Goal: Transaction & Acquisition: Purchase product/service

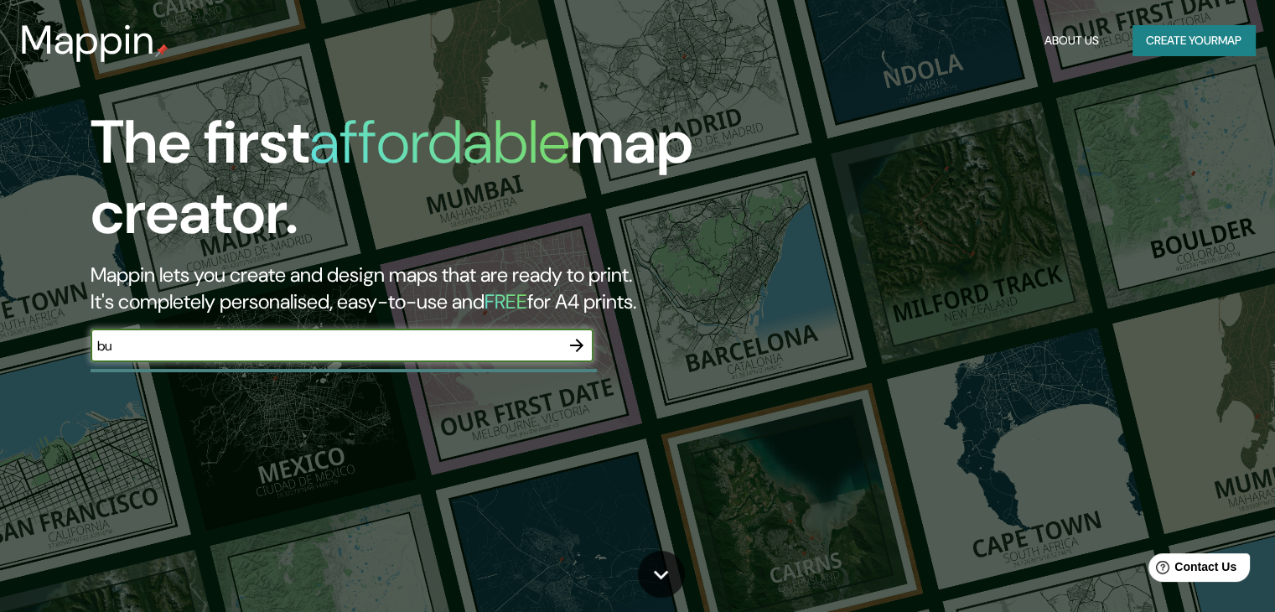
type input "b"
type input "Buenos Aires, Argentina"
click at [569, 345] on icon "button" at bounding box center [577, 345] width 20 height 20
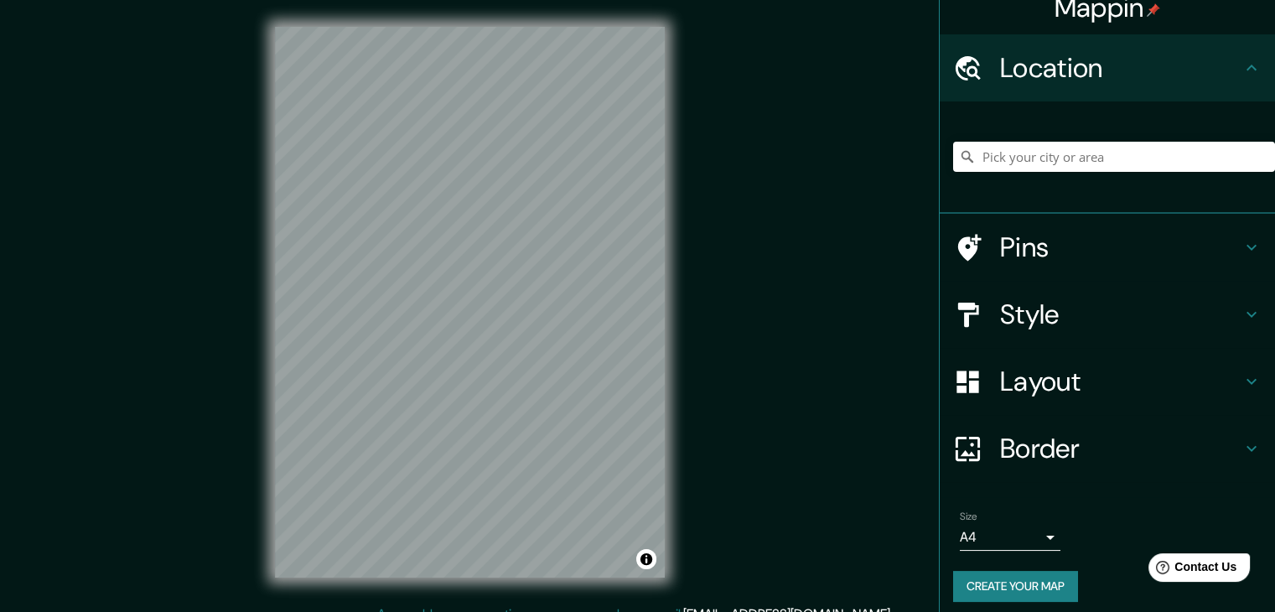
scroll to position [29, 0]
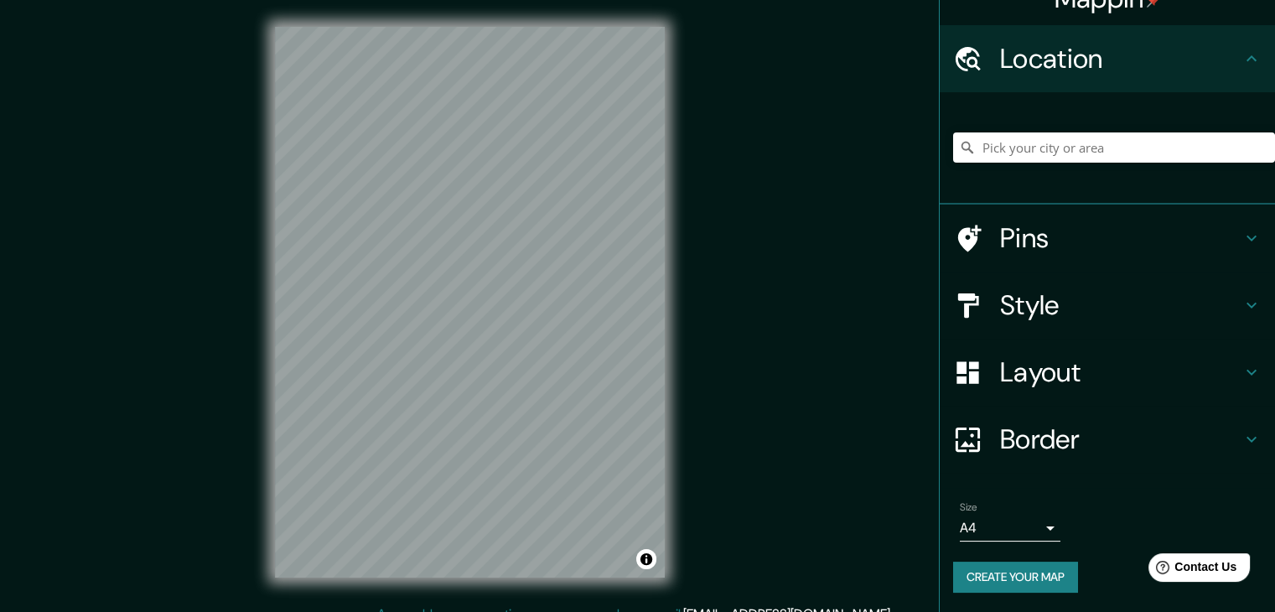
click at [1039, 526] on body "Mappin Location Pins Style Layout Border Choose a border. Hint : you can make l…" at bounding box center [637, 306] width 1275 height 612
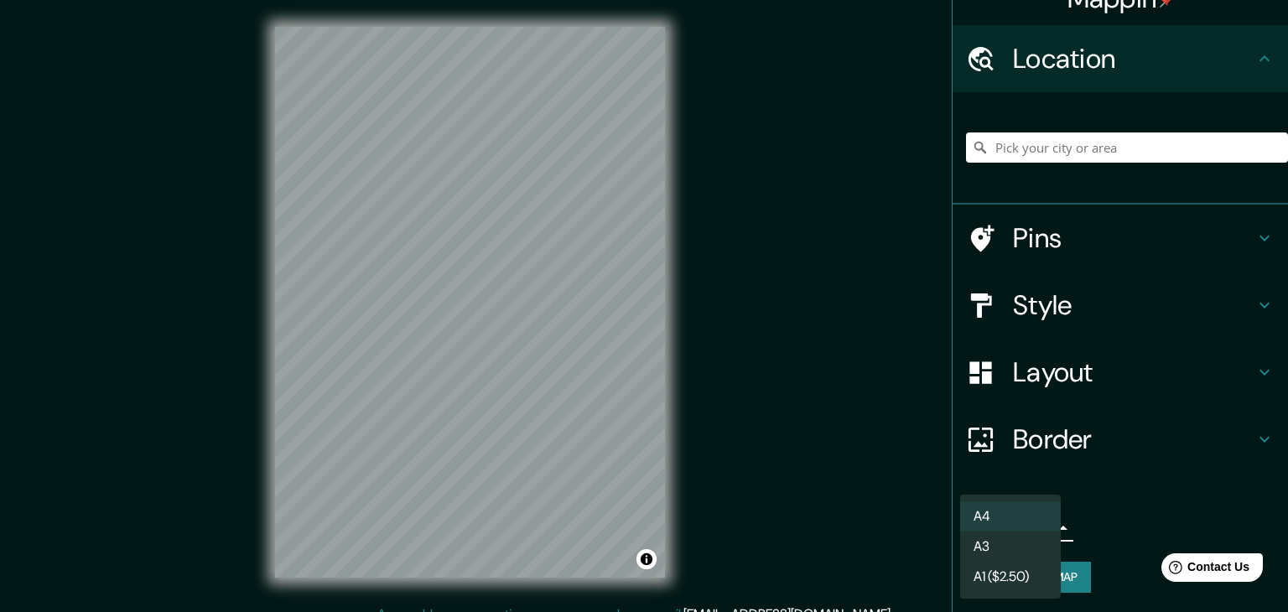
click at [1039, 526] on li "A4" at bounding box center [1010, 516] width 101 height 30
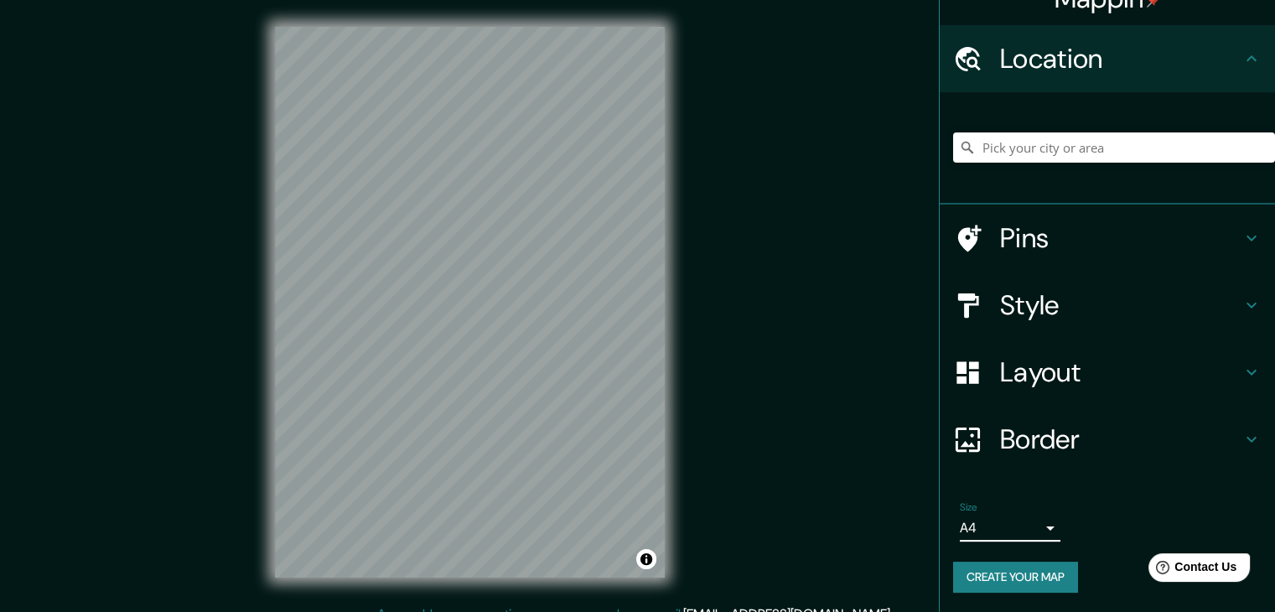
click at [1010, 575] on button "Create your map" at bounding box center [1015, 577] width 125 height 31
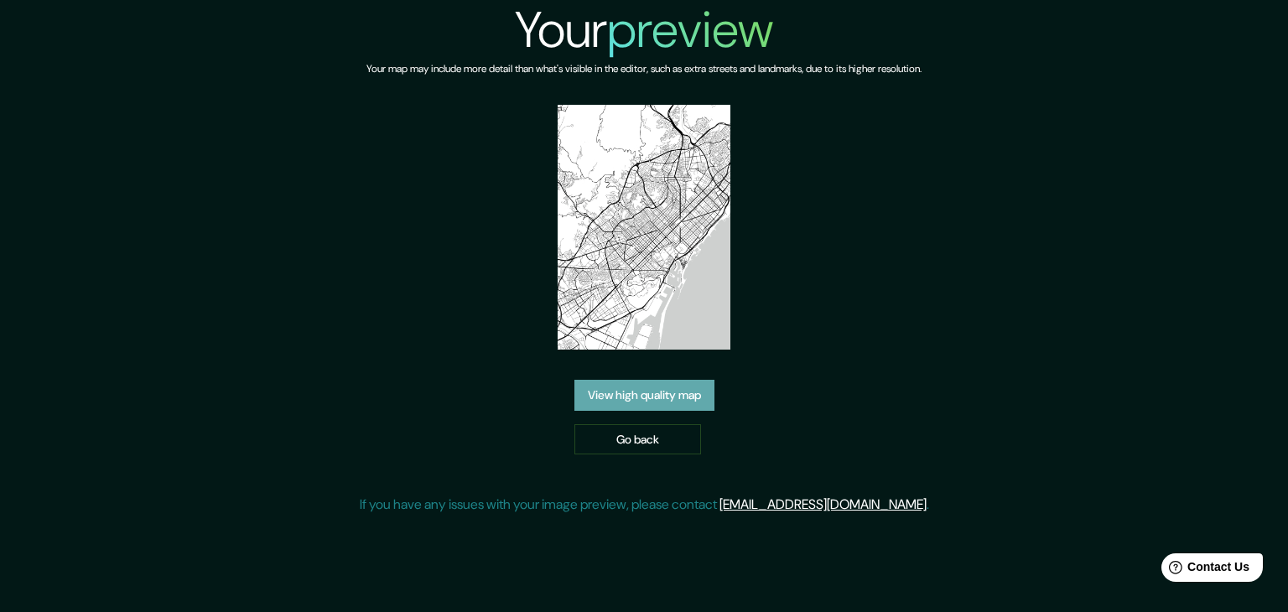
click at [664, 392] on link "View high quality map" at bounding box center [644, 395] width 140 height 31
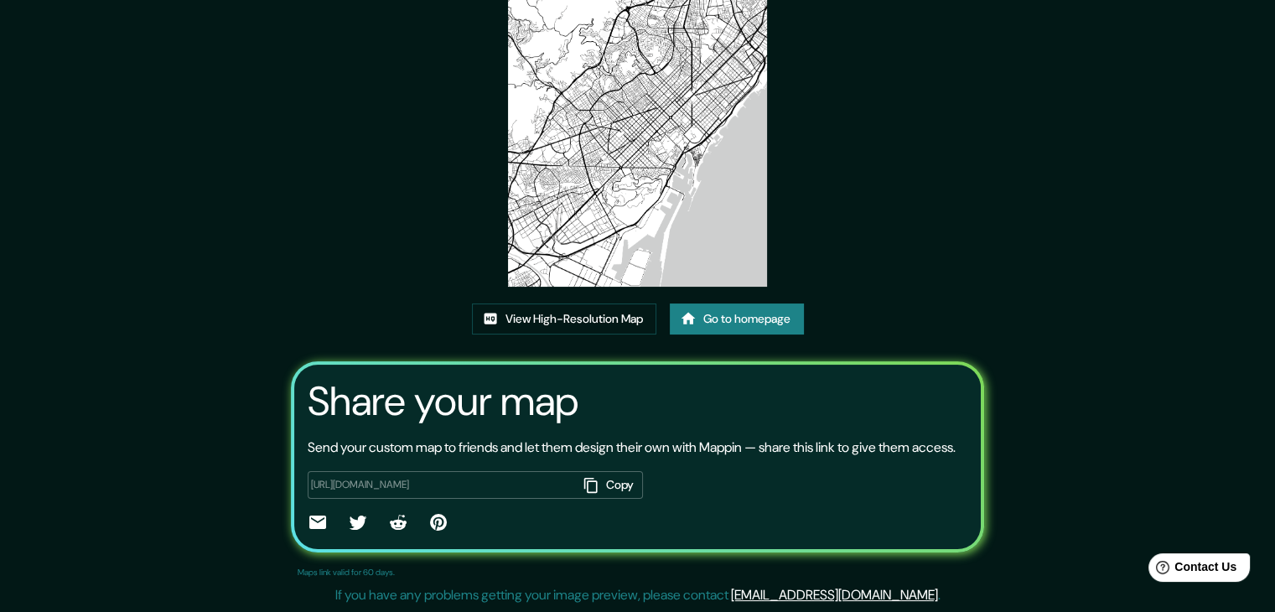
scroll to position [174, 0]
click at [731, 303] on link "Go to homepage" at bounding box center [737, 318] width 134 height 31
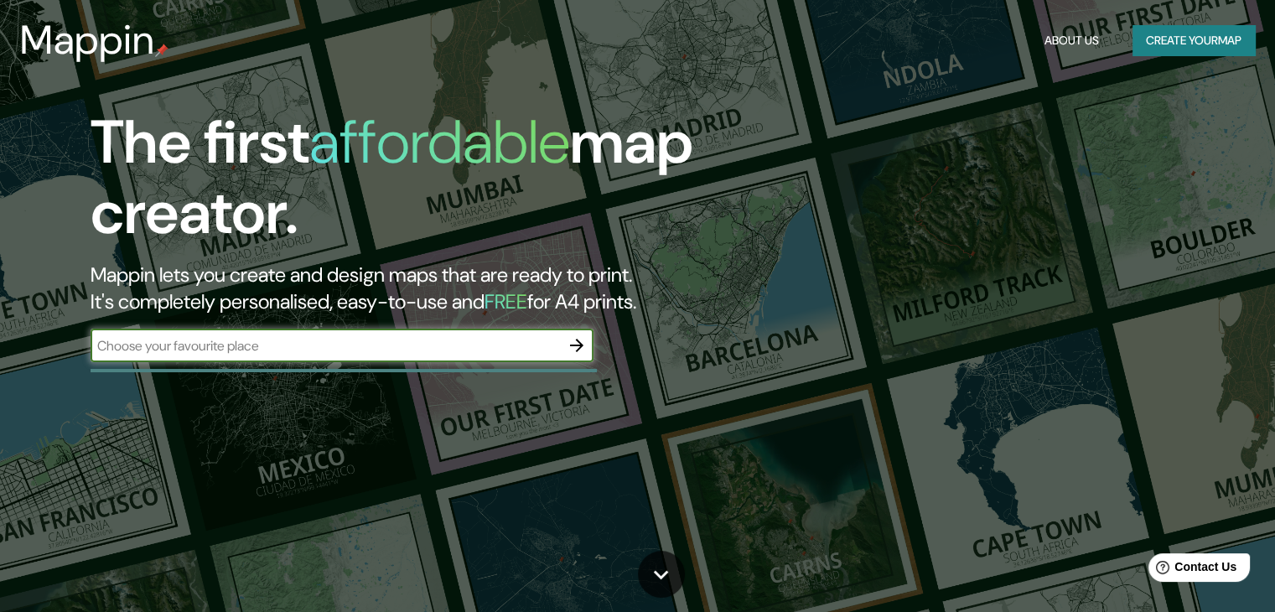
click at [341, 344] on input "text" at bounding box center [325, 345] width 469 height 19
type input "B"
type input "[GEOGRAPHIC_DATA], [GEOGRAPHIC_DATA]"
click at [580, 339] on icon "button" at bounding box center [577, 345] width 20 height 20
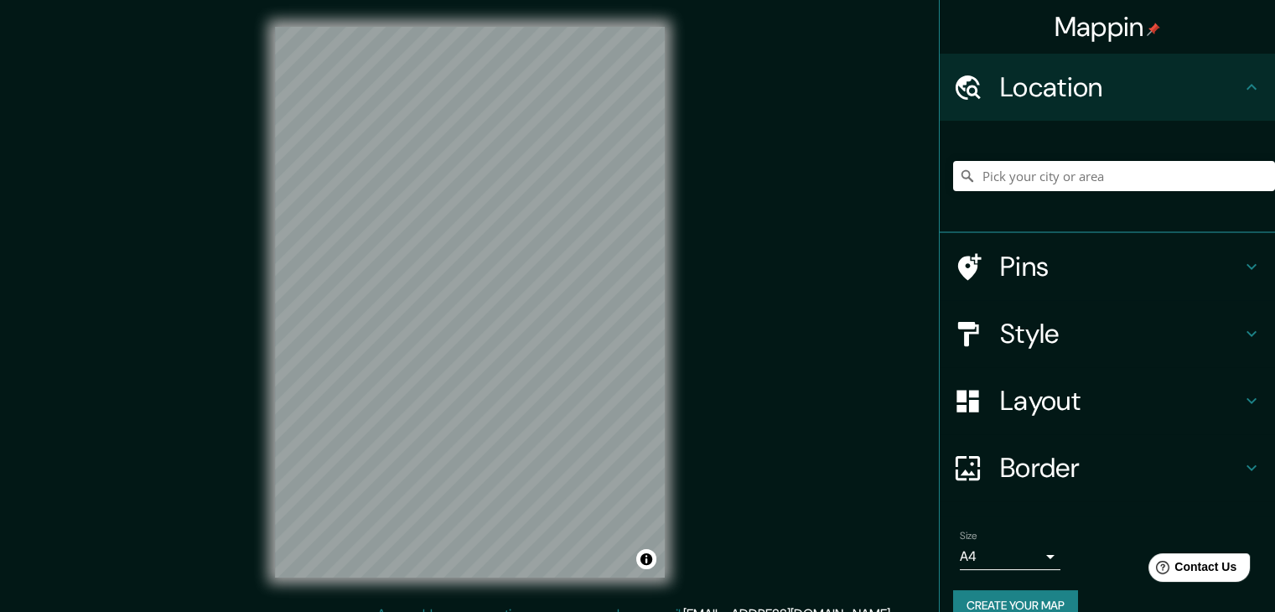
scroll to position [29, 0]
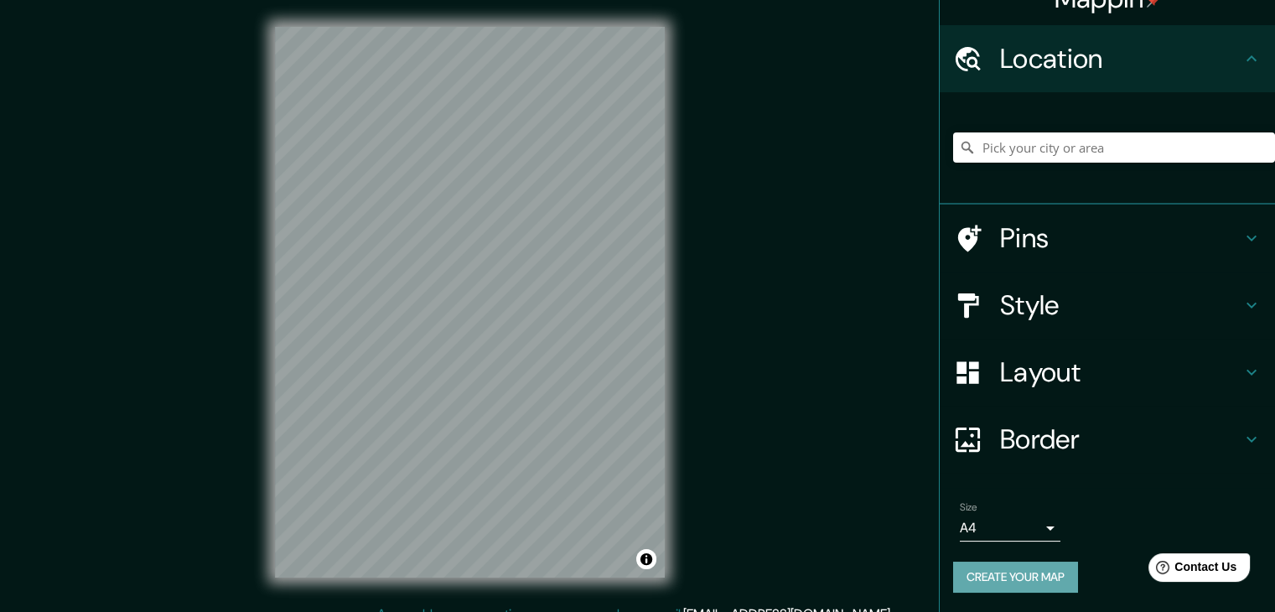
click at [1031, 578] on button "Create your map" at bounding box center [1015, 577] width 125 height 31
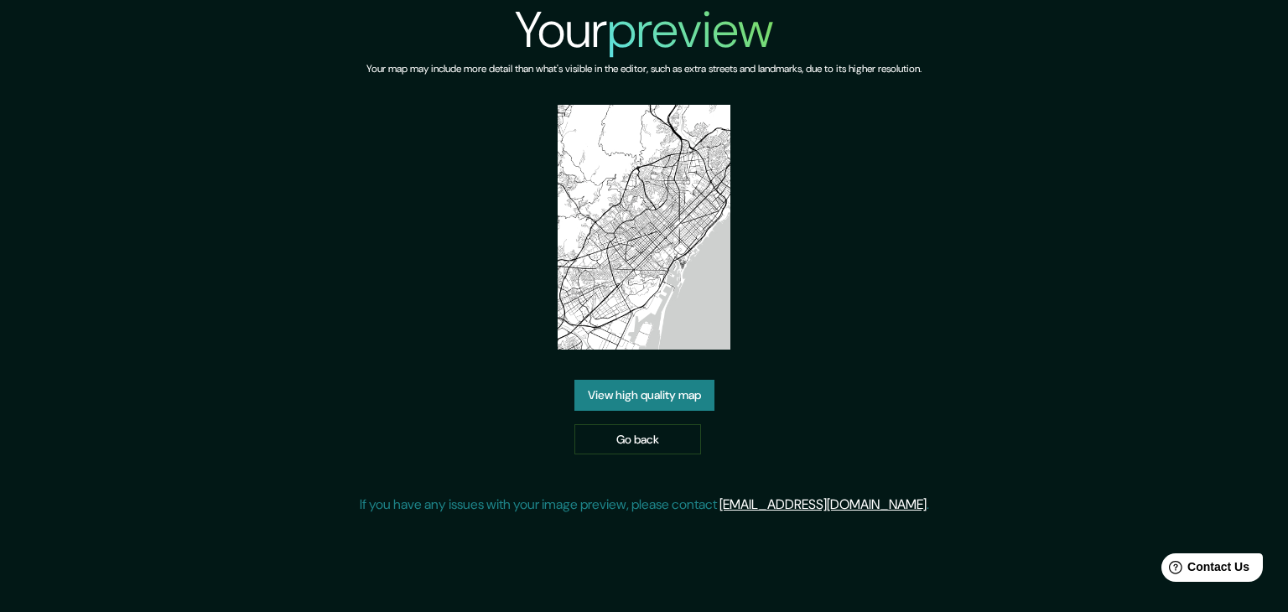
click at [630, 391] on link "View high quality map" at bounding box center [644, 395] width 140 height 31
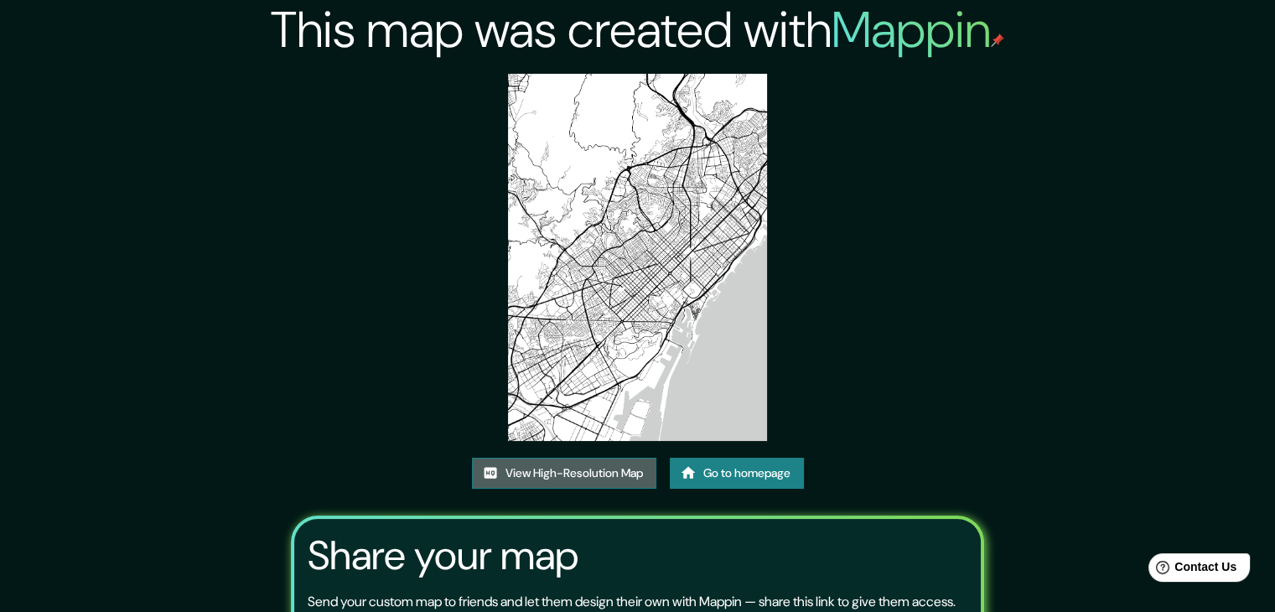
click at [573, 474] on link "View High-Resolution Map" at bounding box center [564, 473] width 184 height 31
click at [534, 469] on link "View High-Resolution Map" at bounding box center [564, 473] width 184 height 31
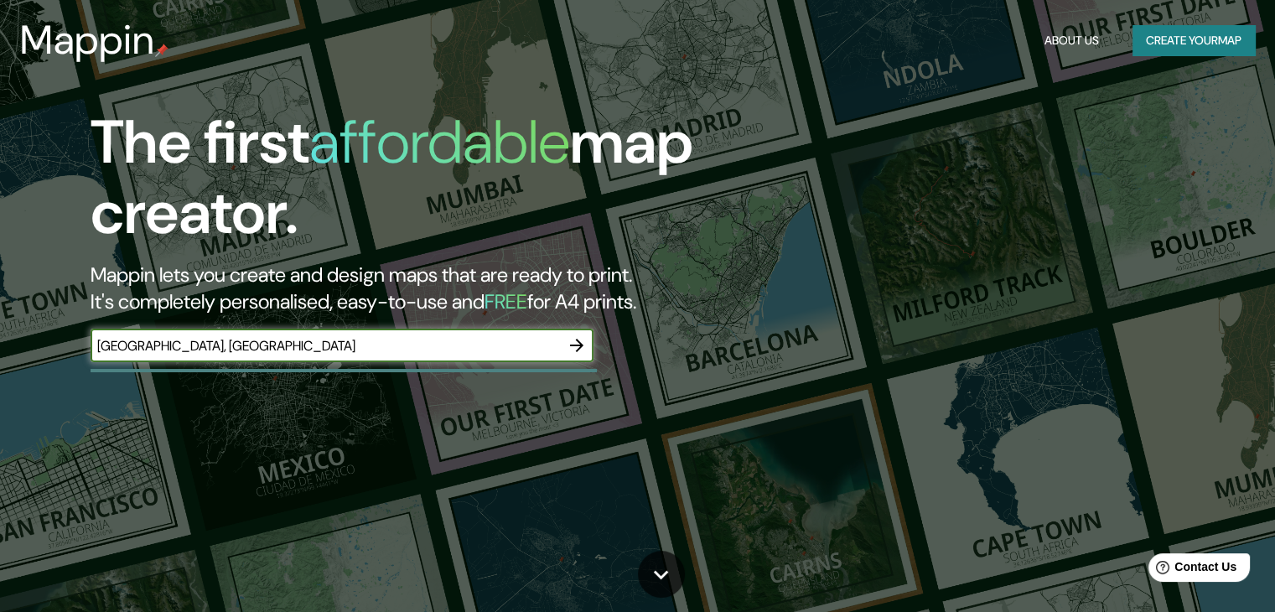
type input "[GEOGRAPHIC_DATA], [GEOGRAPHIC_DATA]"
click at [583, 341] on icon "button" at bounding box center [577, 345] width 20 height 20
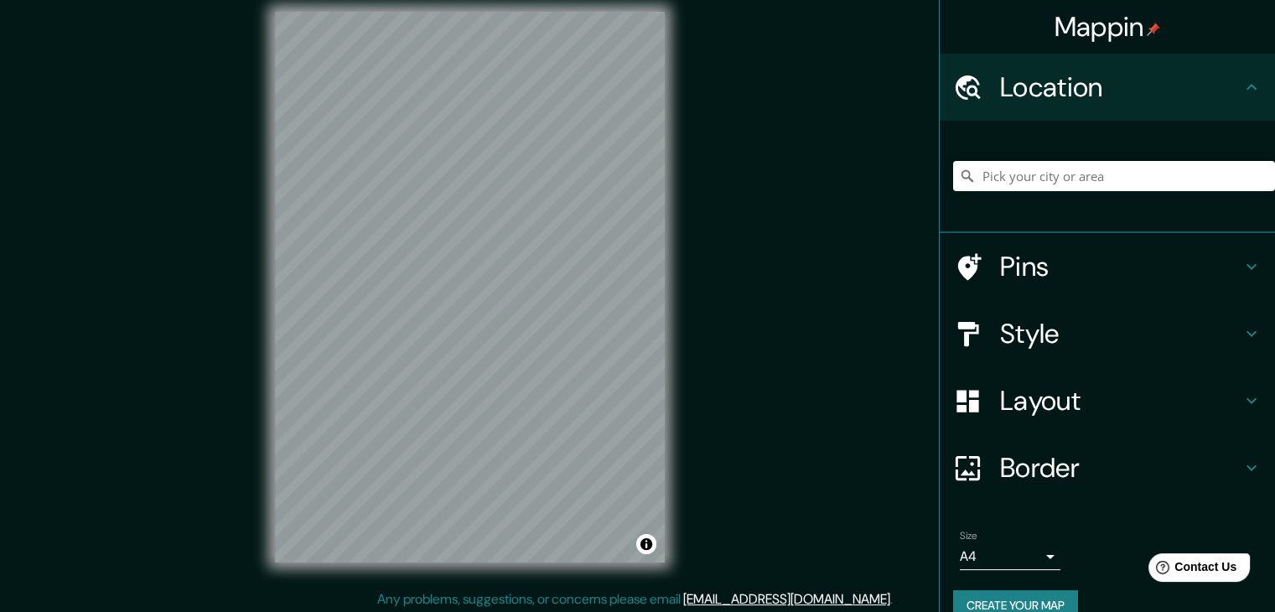
scroll to position [19, 0]
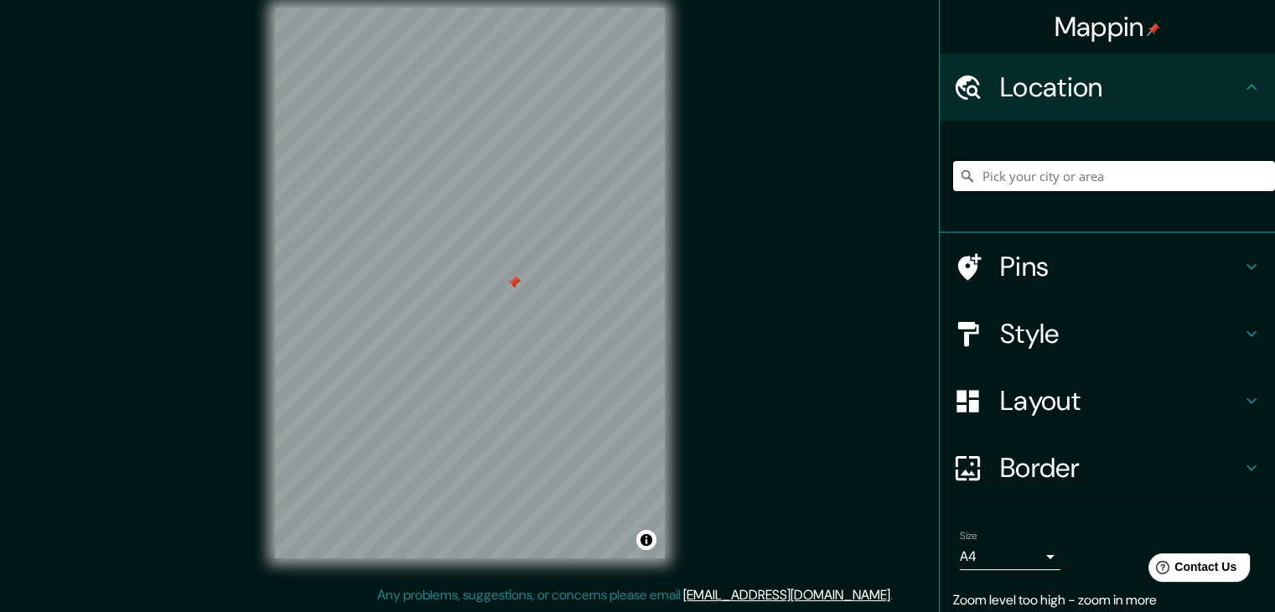
click at [1072, 178] on input "Pick your city or area" at bounding box center [1114, 176] width 322 height 30
